Goal: Find specific page/section: Find specific page/section

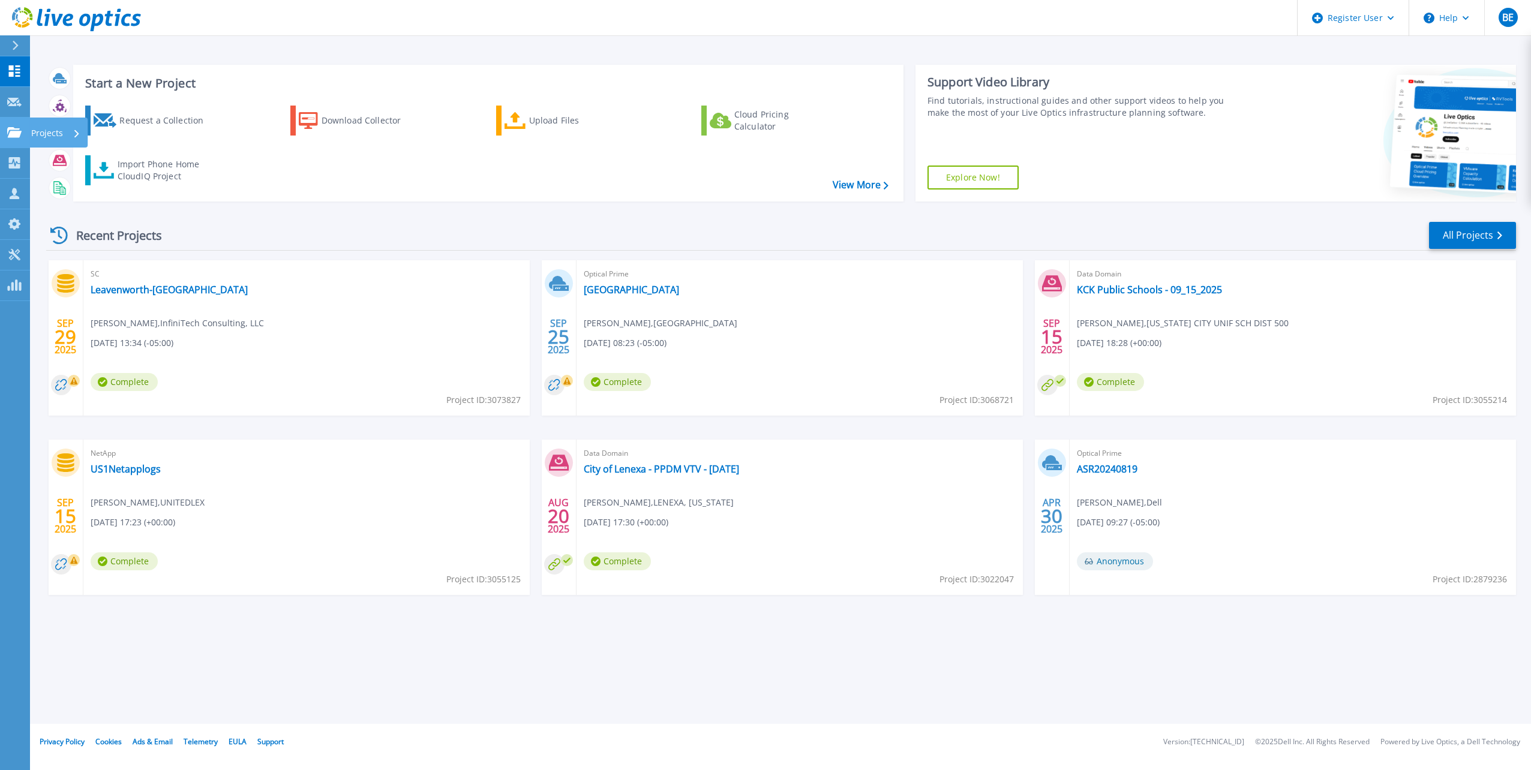
click at [16, 137] on icon at bounding box center [14, 132] width 14 height 10
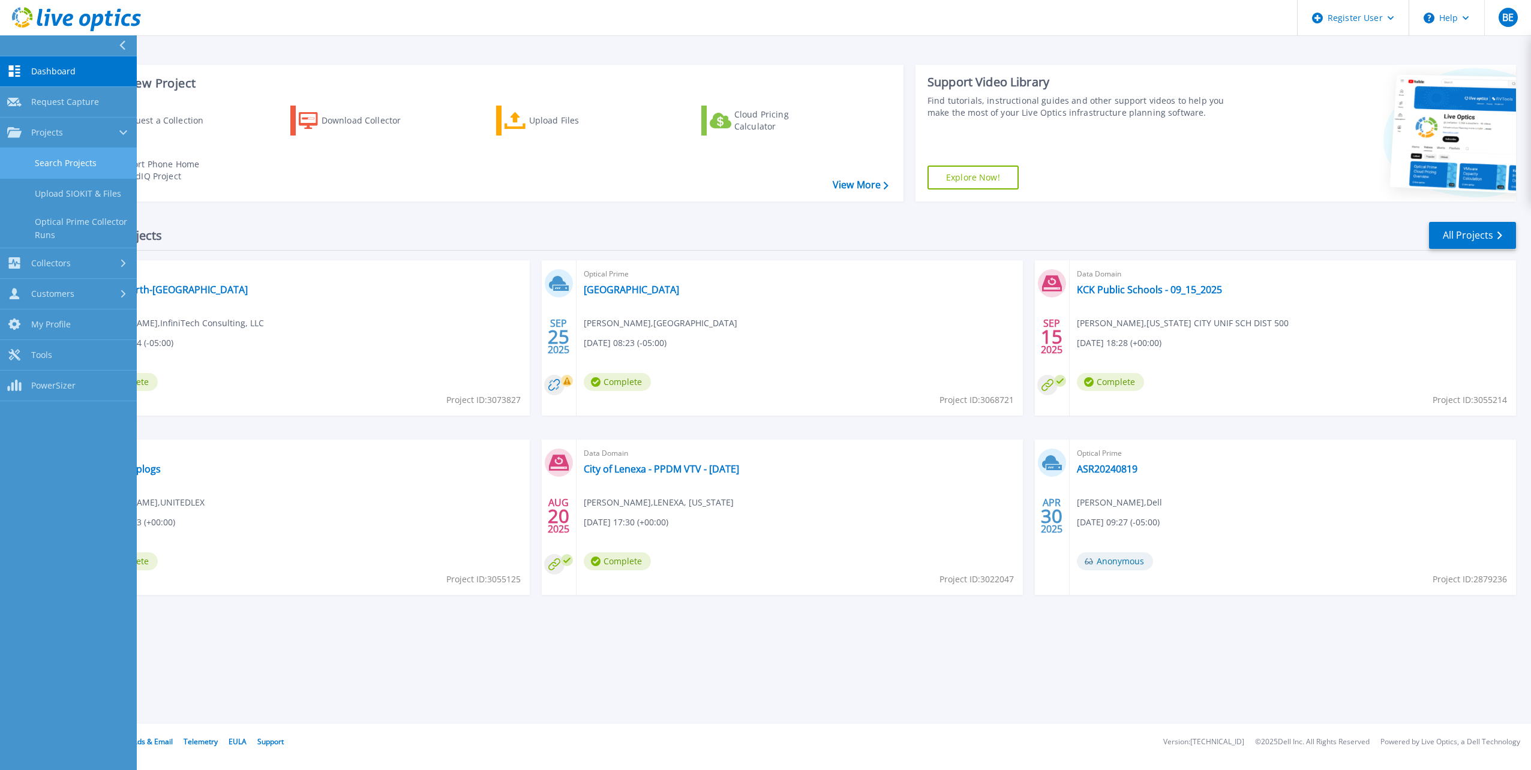
click at [55, 157] on link "Search Projects" at bounding box center [68, 163] width 137 height 31
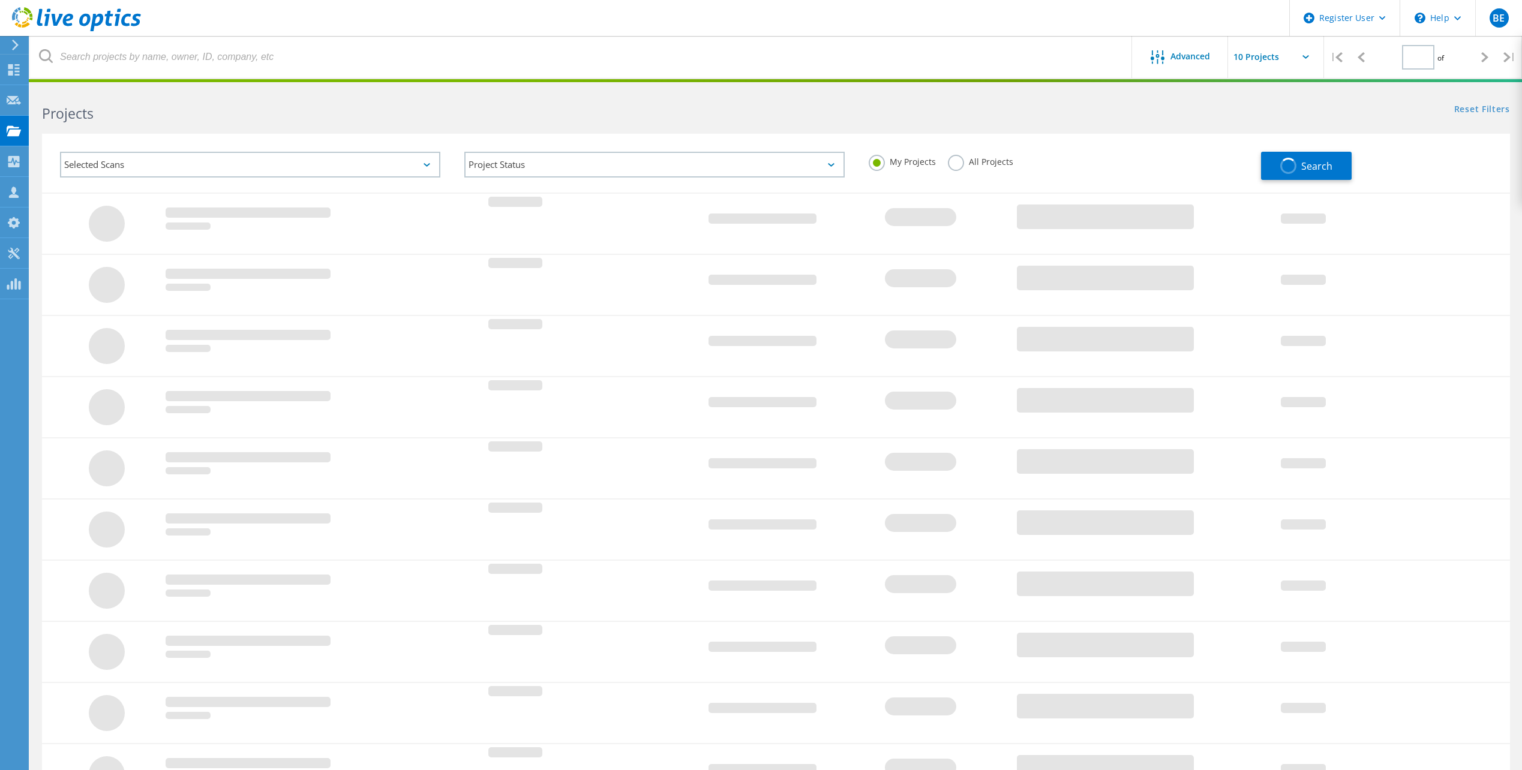
type input "1"
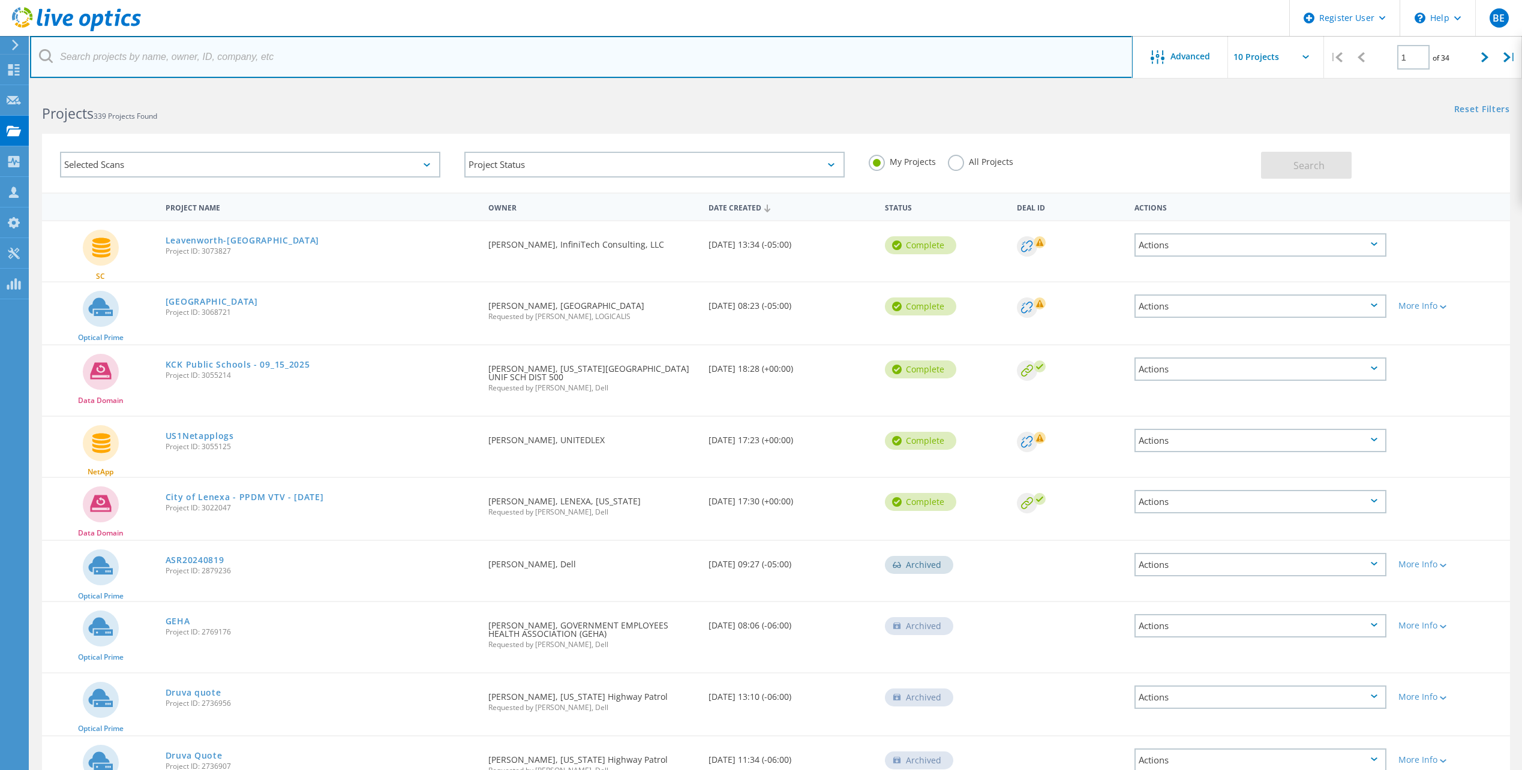
click at [231, 64] on input "text" at bounding box center [581, 57] width 1103 height 42
type input "[DOMAIN_NAME]"
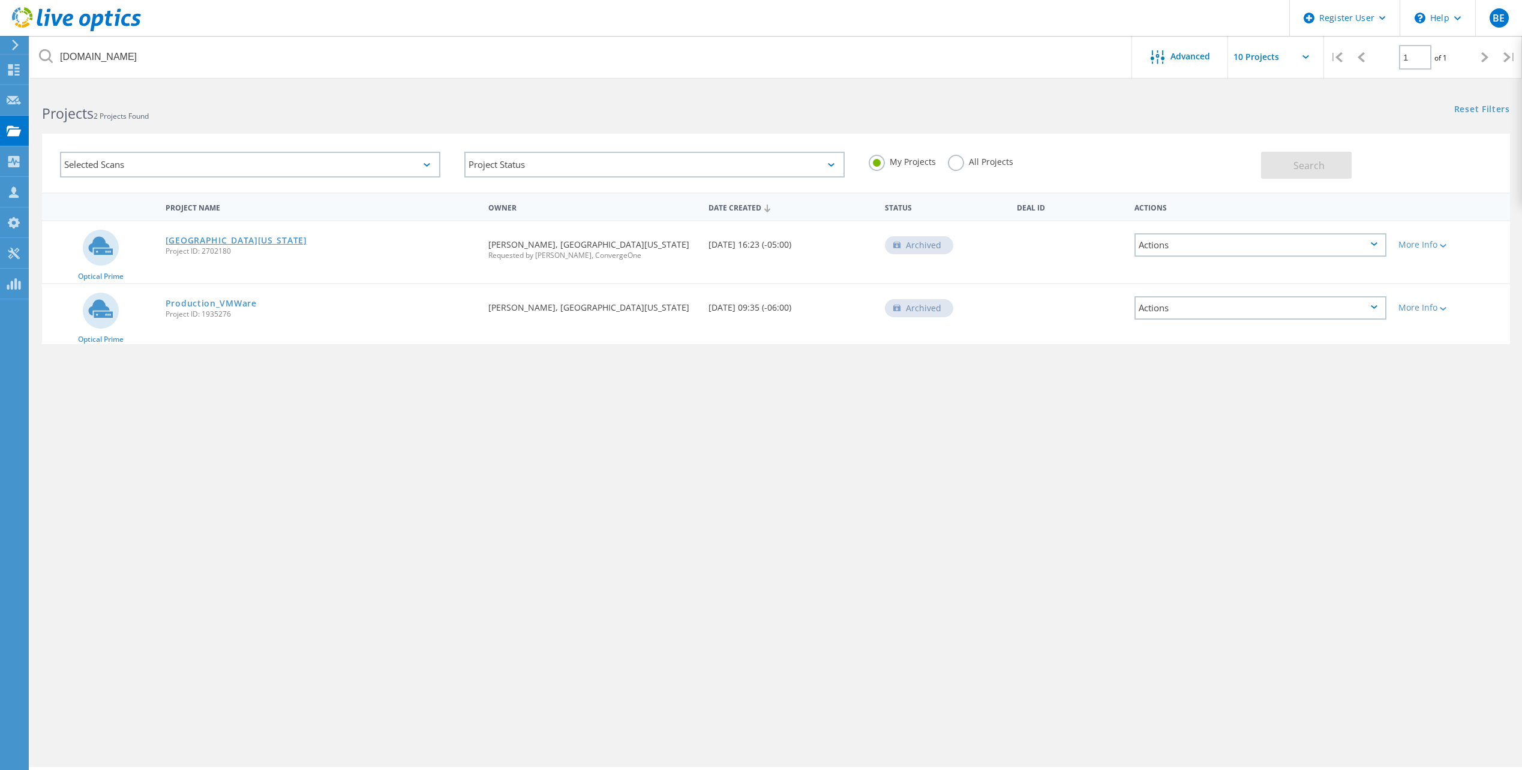
click at [250, 242] on link "[GEOGRAPHIC_DATA][US_STATE]" at bounding box center [237, 240] width 142 height 8
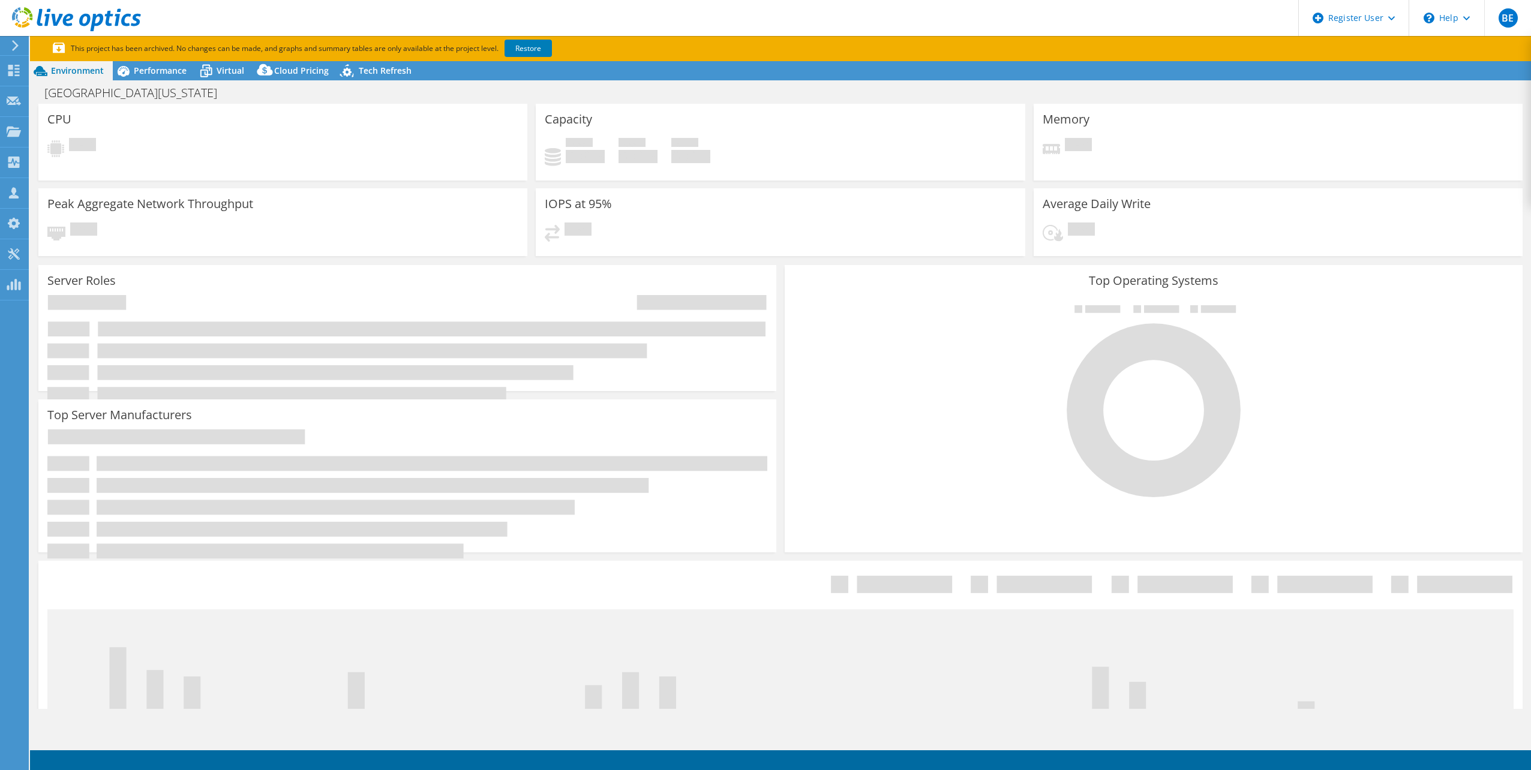
select select "USD"
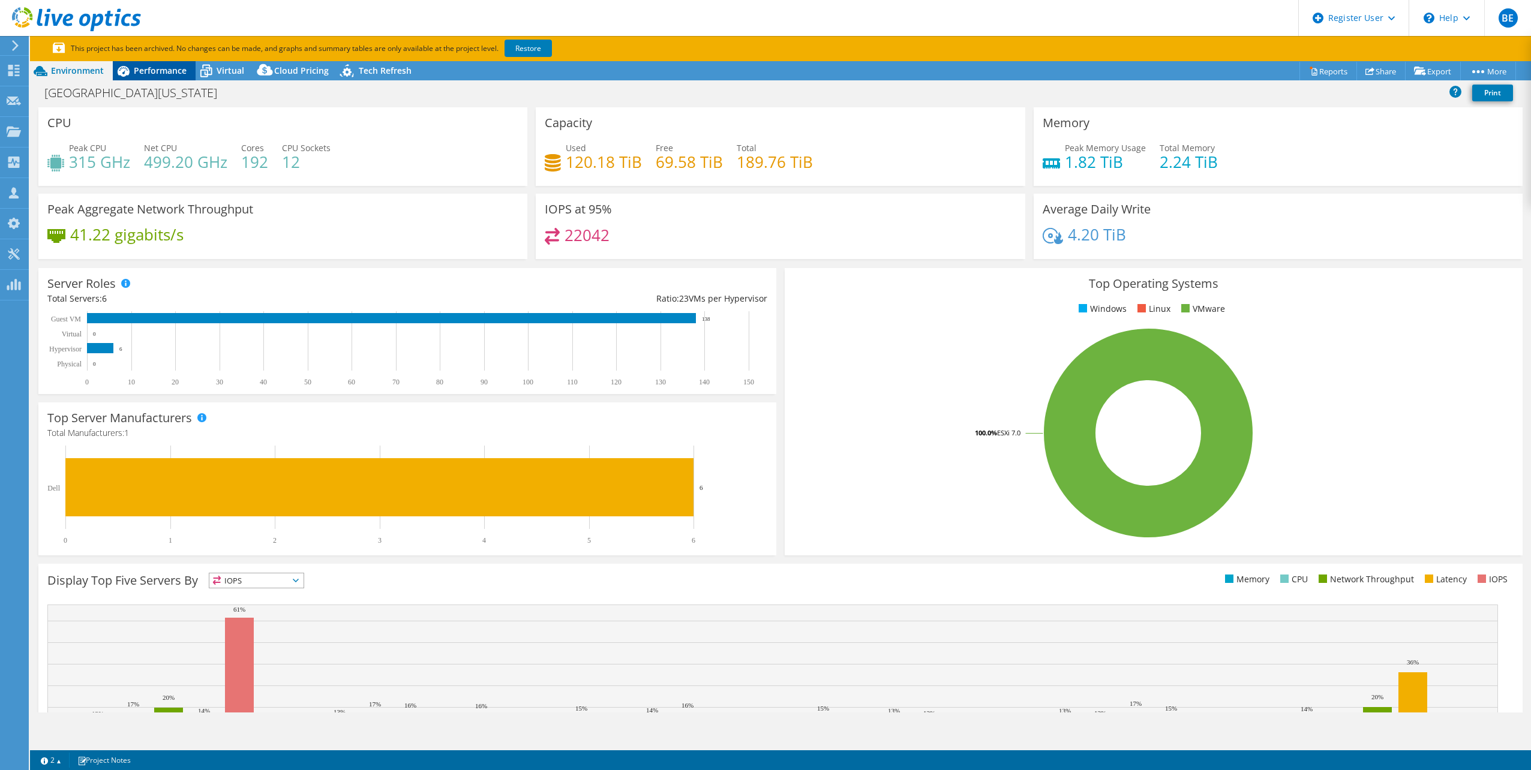
click at [155, 71] on span "Performance" at bounding box center [160, 70] width 53 height 11
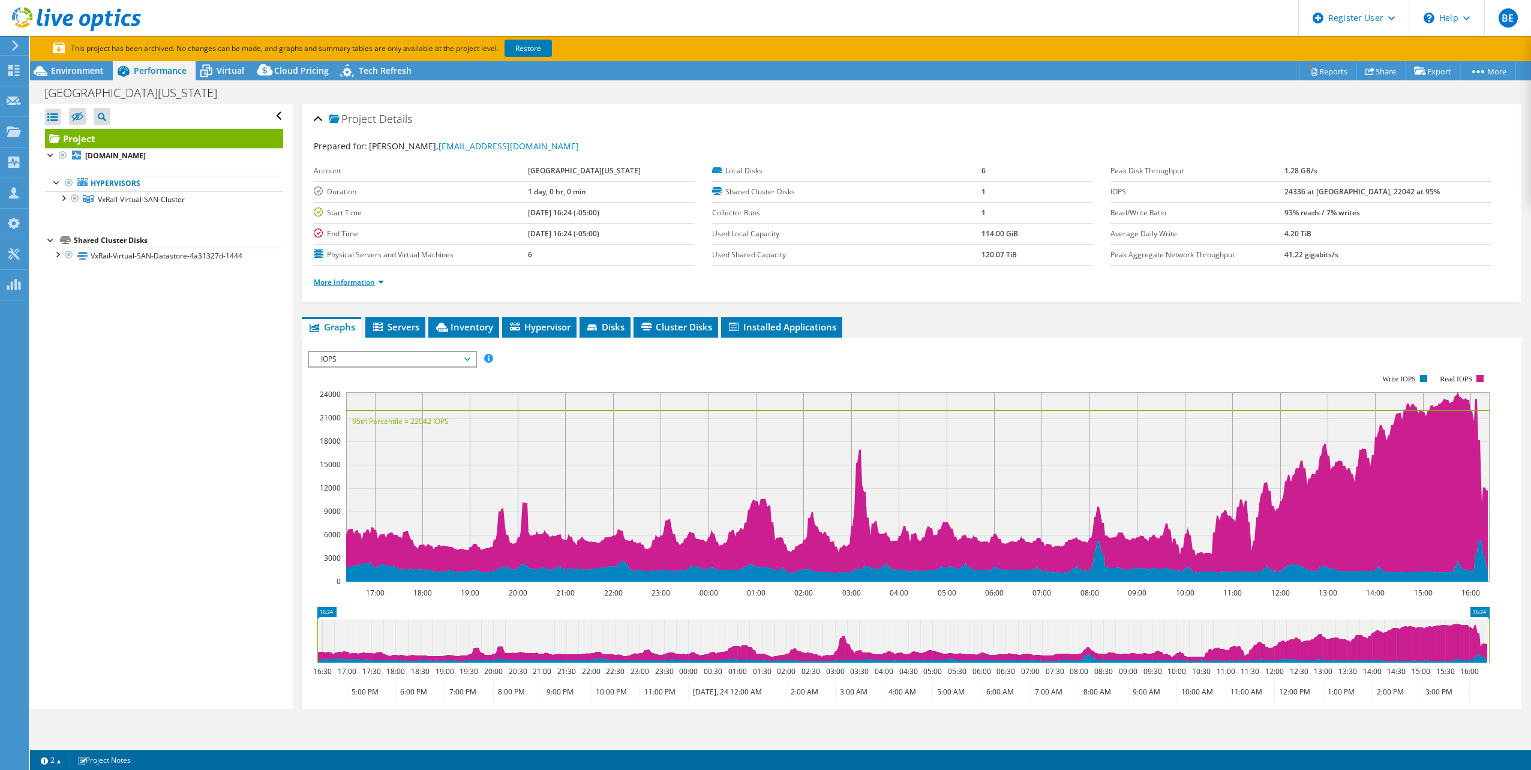
click at [376, 278] on link "More Information" at bounding box center [349, 282] width 70 height 10
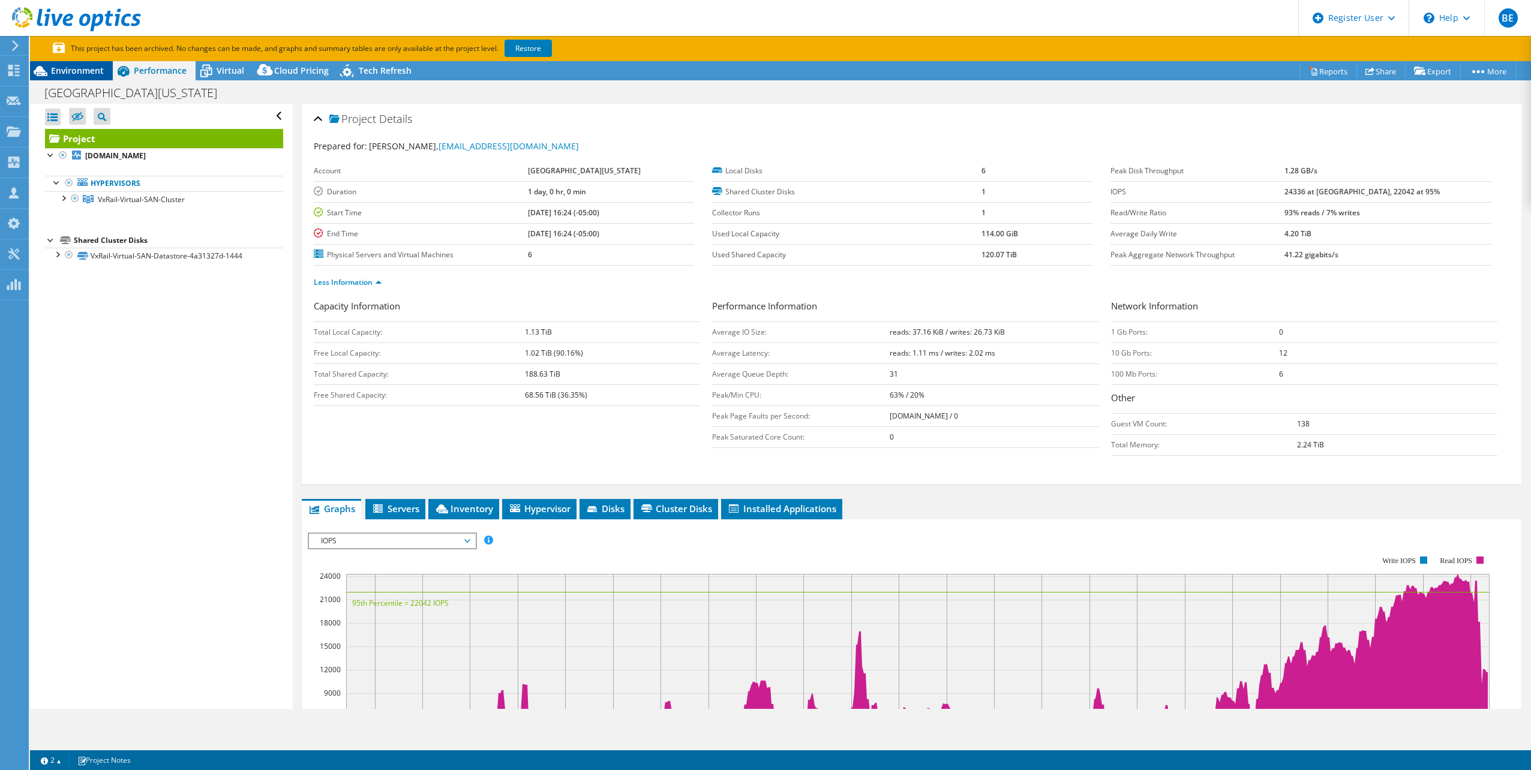
click at [68, 68] on span "Environment" at bounding box center [77, 70] width 53 height 11
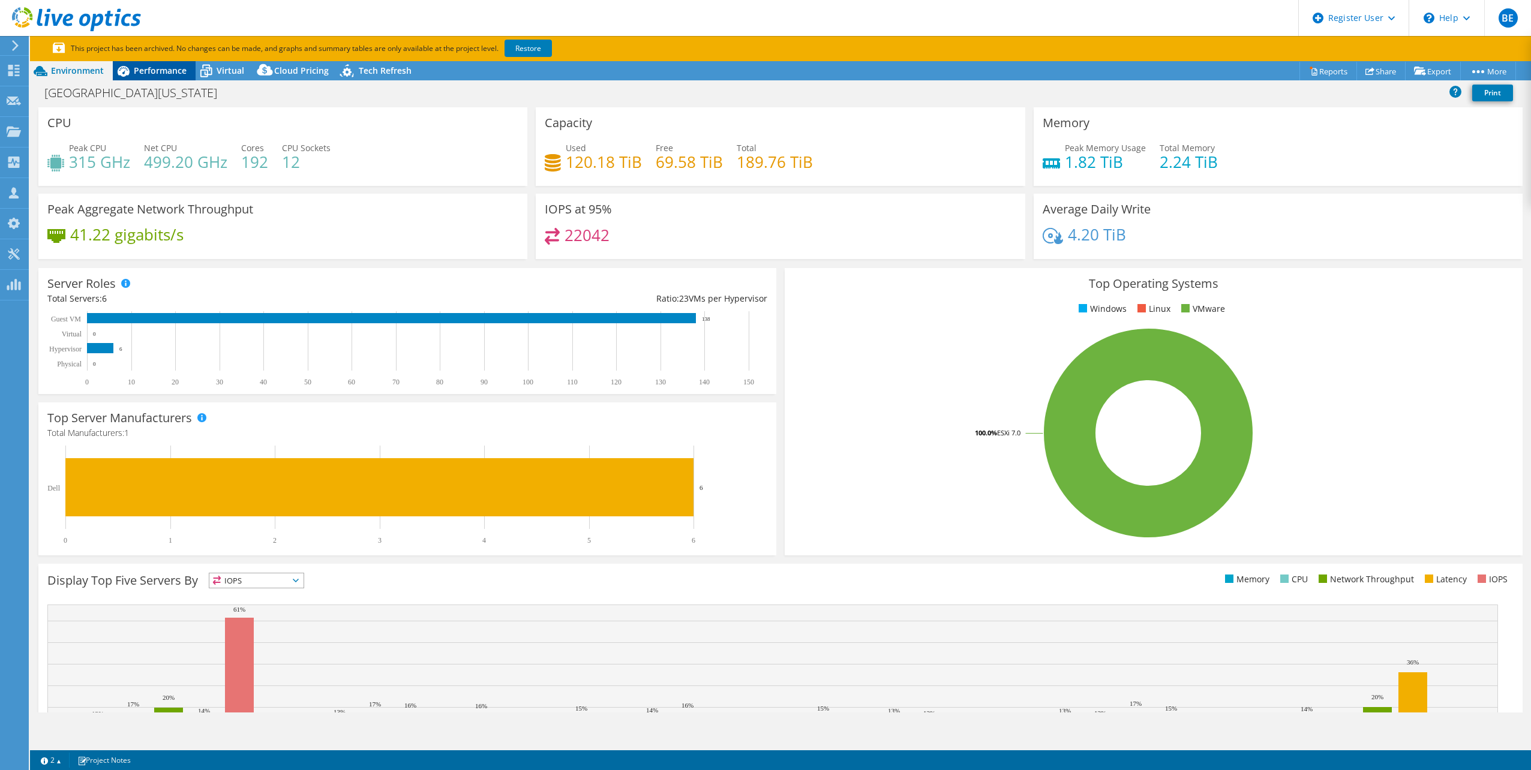
click at [146, 72] on span "Performance" at bounding box center [160, 70] width 53 height 11
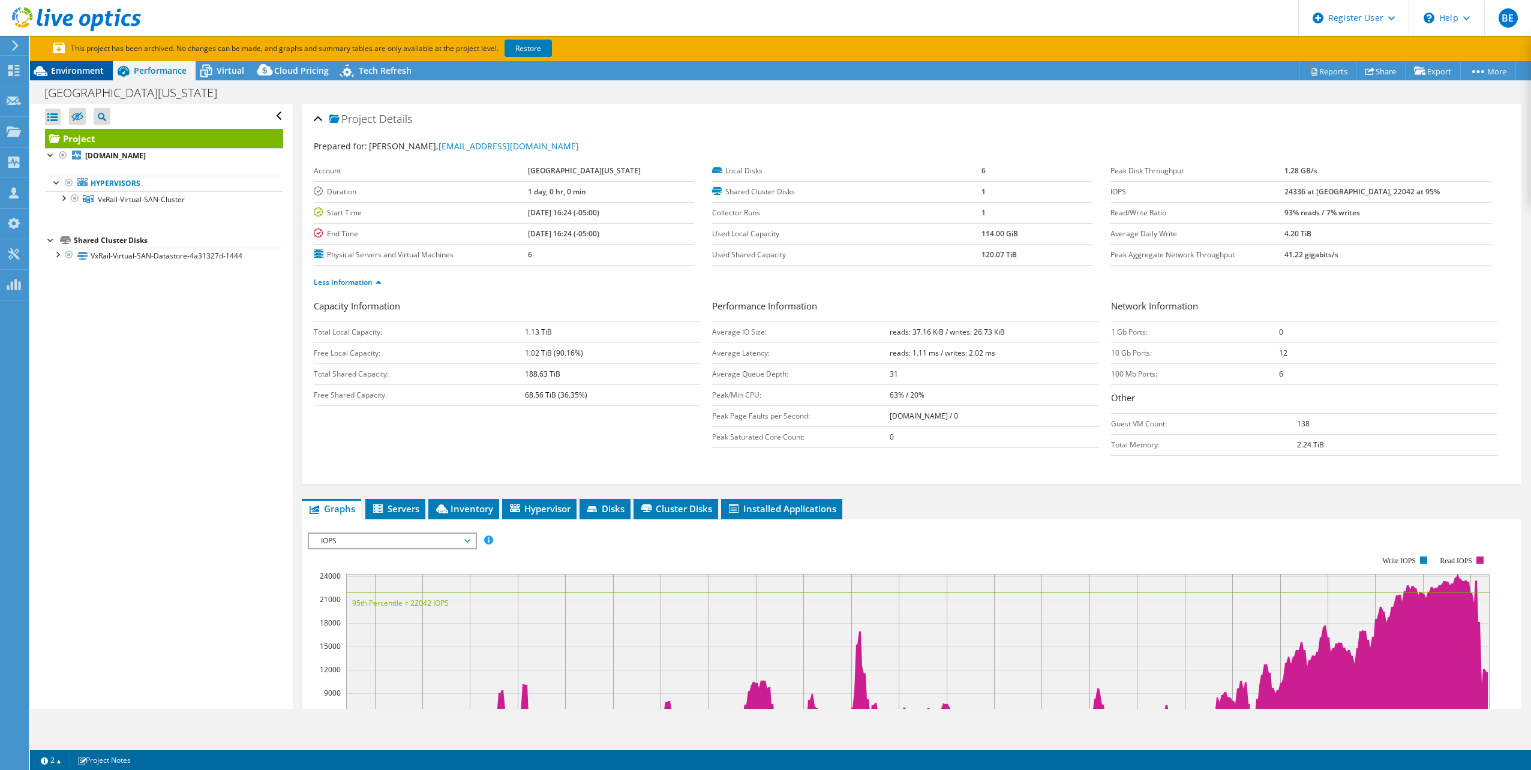
click at [93, 69] on span "Environment" at bounding box center [77, 70] width 53 height 11
